Goal: Task Accomplishment & Management: Use online tool/utility

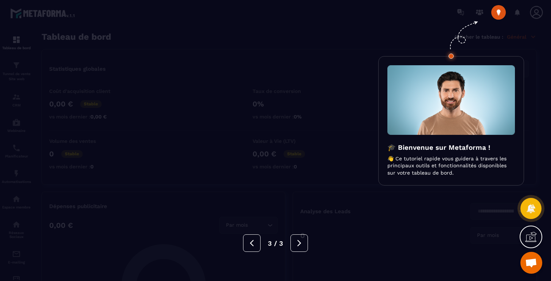
click at [114, 36] on div at bounding box center [275, 140] width 551 height 281
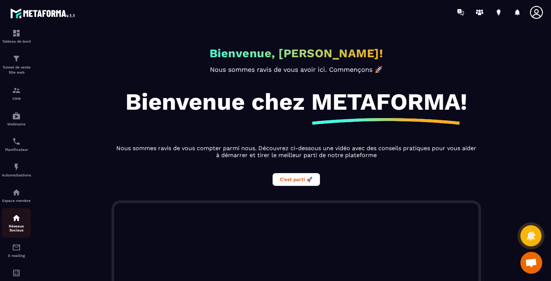
scroll to position [10, 0]
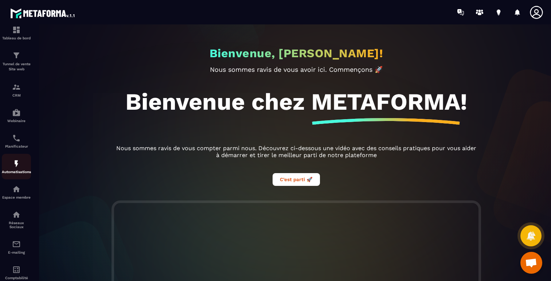
click at [16, 164] on img at bounding box center [16, 163] width 9 height 9
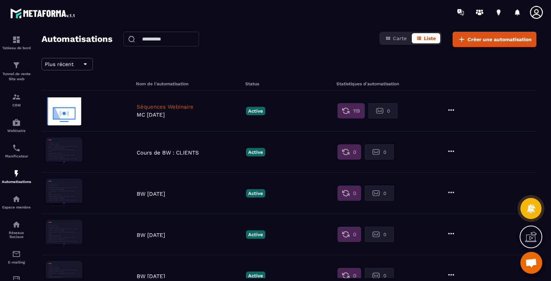
click at [454, 111] on icon at bounding box center [451, 110] width 9 height 9
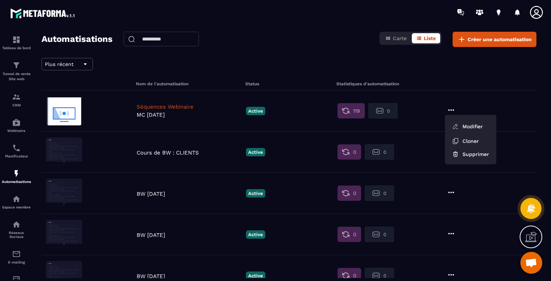
click at [180, 107] on p "Séquences Webinaire" at bounding box center [190, 107] width 106 height 7
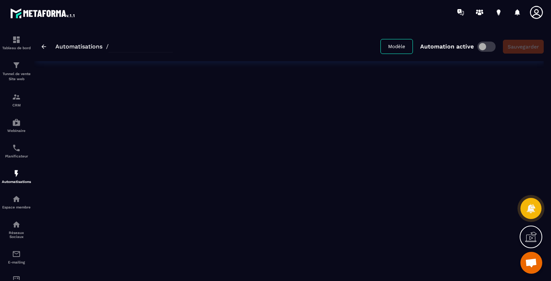
type input "**********"
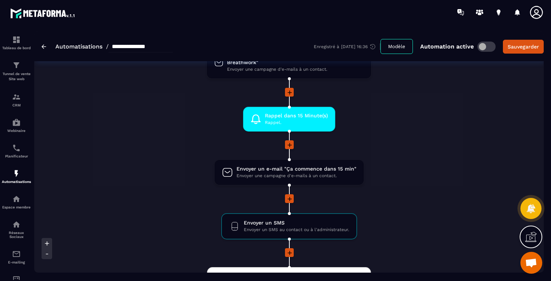
scroll to position [457, 0]
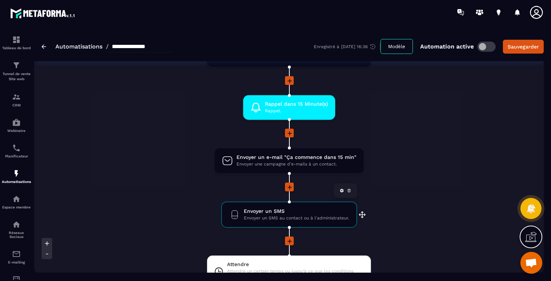
click at [280, 213] on span "Envoyer un SMS" at bounding box center [296, 211] width 105 height 7
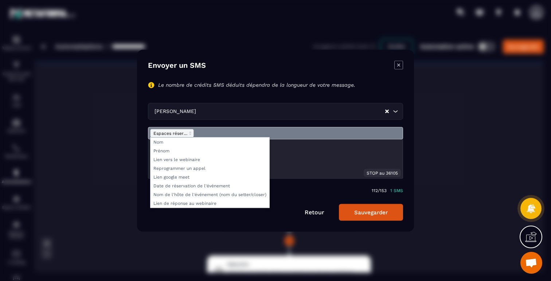
click at [186, 129] on span "Modal window" at bounding box center [172, 133] width 44 height 9
click at [271, 125] on div "**********" at bounding box center [275, 148] width 255 height 90
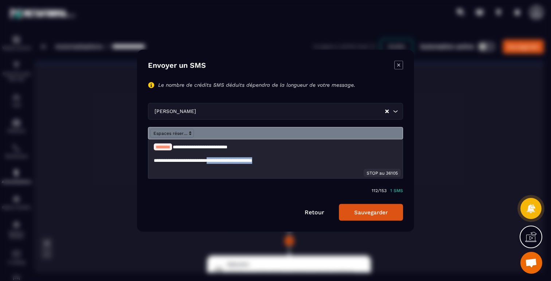
drag, startPoint x: 279, startPoint y: 162, endPoint x: 218, endPoint y: 162, distance: 61.2
click at [218, 162] on p "**********" at bounding box center [276, 160] width 244 height 7
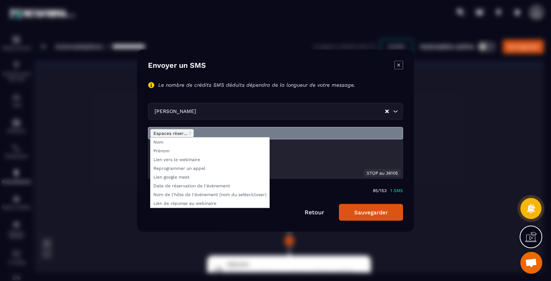
click at [182, 134] on span "Modal window" at bounding box center [172, 133] width 44 height 9
click at [180, 158] on span "Modal window" at bounding box center [210, 159] width 119 height 9
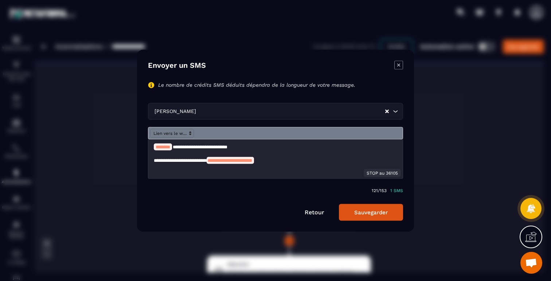
click at [353, 209] on button "Sauvegarder" at bounding box center [371, 212] width 64 height 17
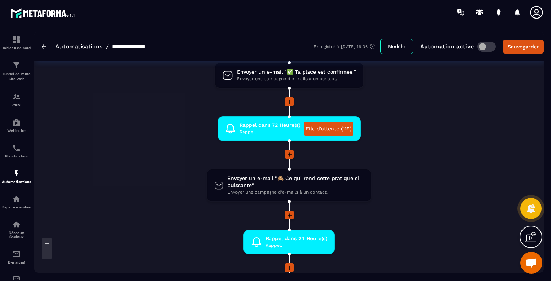
scroll to position [96, 0]
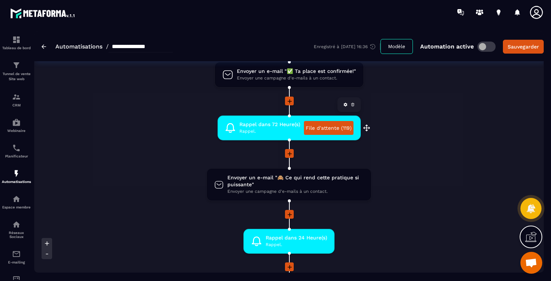
click at [314, 127] on link "File d'attente (119)" at bounding box center [329, 128] width 50 height 14
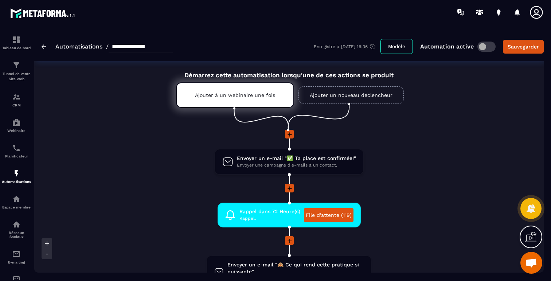
scroll to position [0, 0]
